Goal: Find specific page/section: Find specific page/section

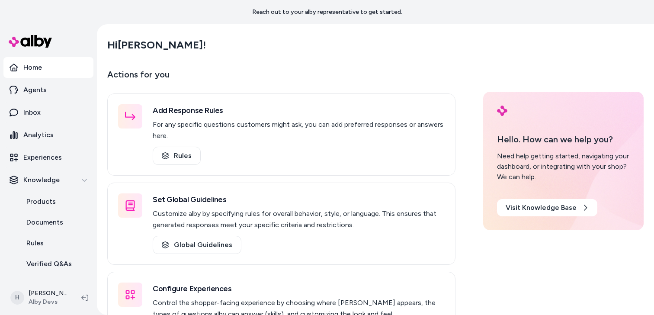
click at [252, 58] on main "Hi Henrique ! Actions for you Add Response Rules For any specific questions cus…" at bounding box center [376, 193] width 554 height 338
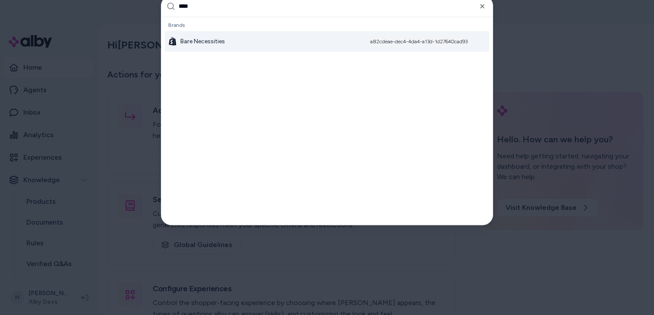
type input "****"
click at [267, 45] on div "Bare Necessities a82cdeae-dec4-4da4-a13d-1d27640cad93" at bounding box center [327, 41] width 324 height 21
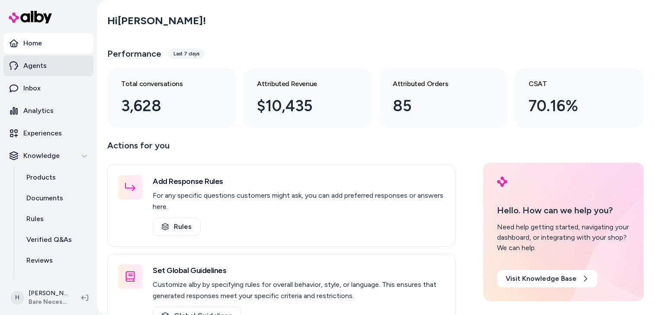
click at [58, 71] on link "Agents" at bounding box center [48, 65] width 90 height 21
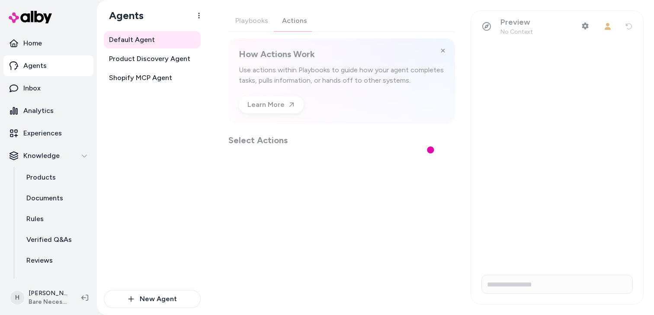
click at [291, 20] on div "Playbooks Actions How Actions Work Use actions within Playbooks to guide how yo…" at bounding box center [341, 78] width 227 height 136
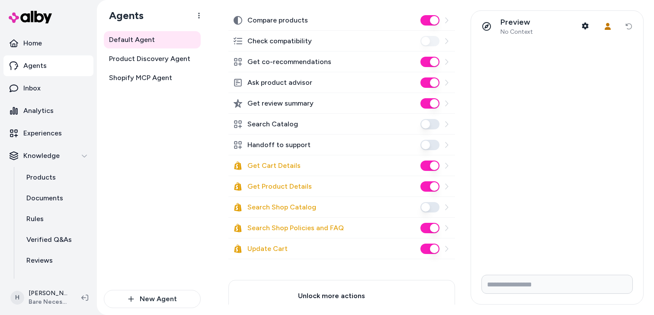
scroll to position [171, 0]
